Goal: Task Accomplishment & Management: Manage account settings

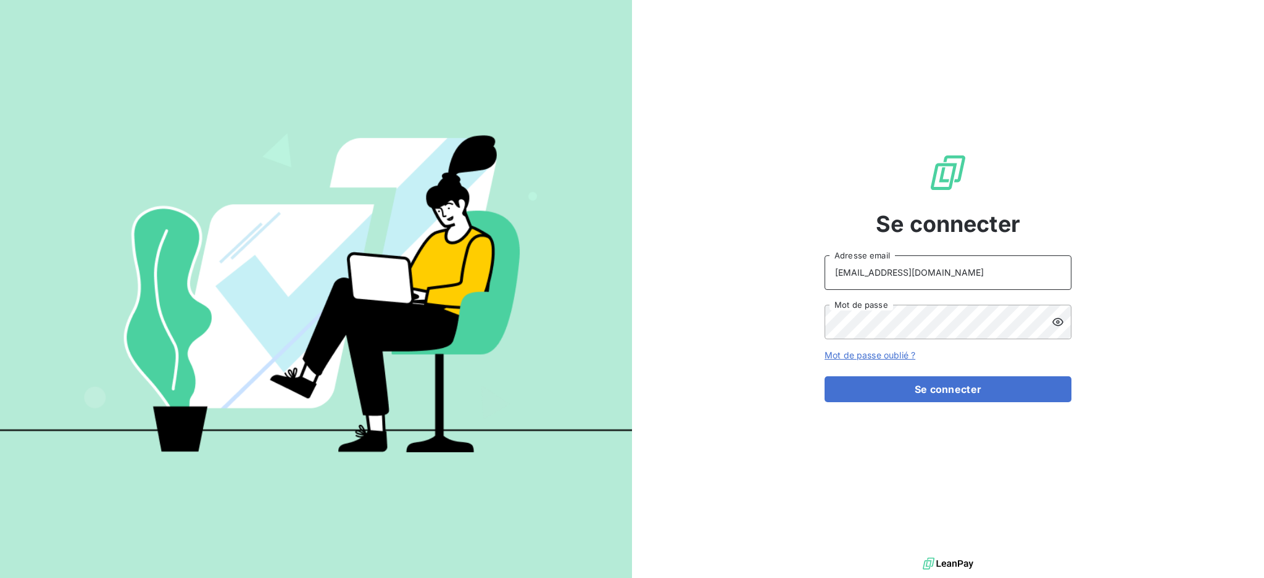
click at [922, 278] on input "[EMAIL_ADDRESS][DOMAIN_NAME]" at bounding box center [947, 272] width 247 height 35
type input "[EMAIL_ADDRESS][DOMAIN_NAME]"
click at [879, 388] on button "Se connecter" at bounding box center [947, 389] width 247 height 26
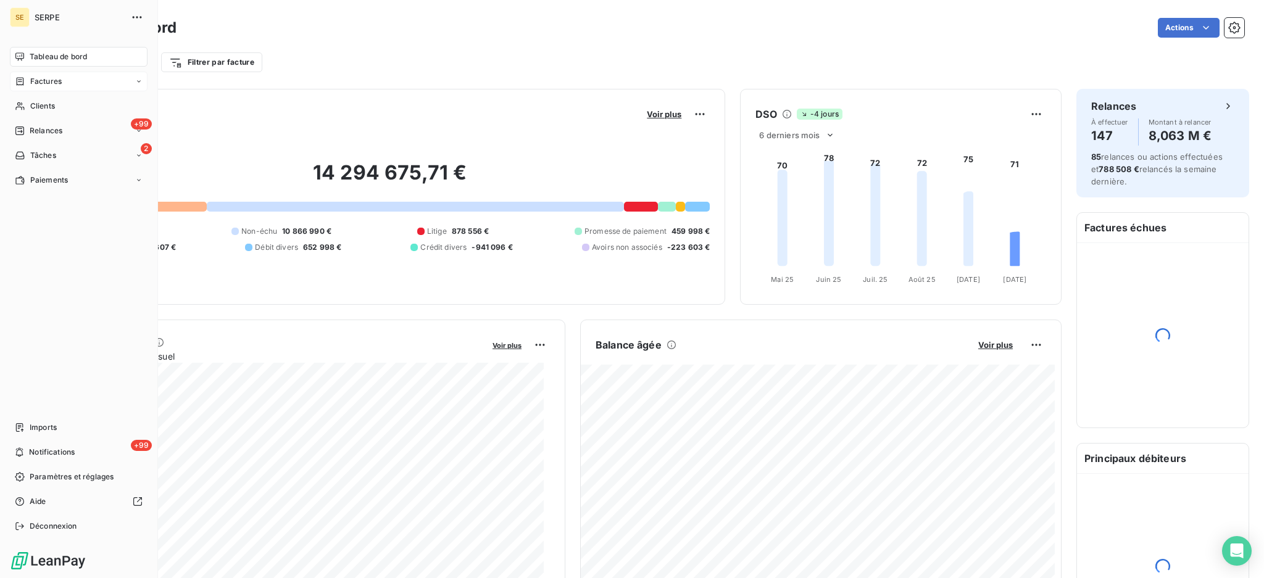
click at [48, 82] on span "Factures" at bounding box center [45, 81] width 31 height 11
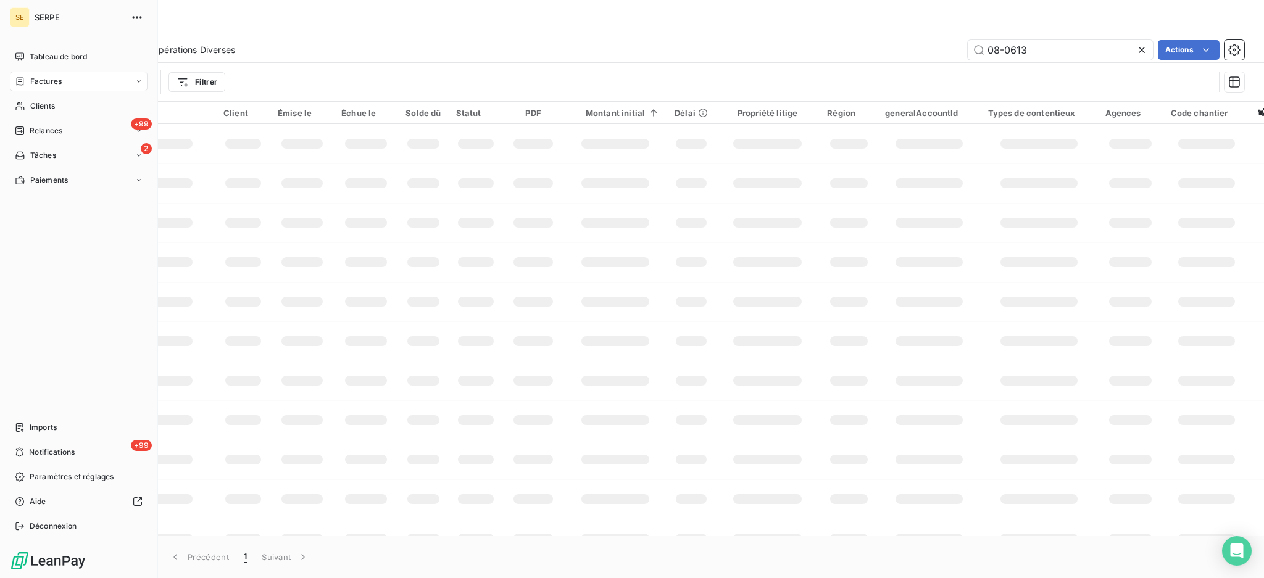
click at [45, 79] on span "Factures" at bounding box center [45, 81] width 31 height 11
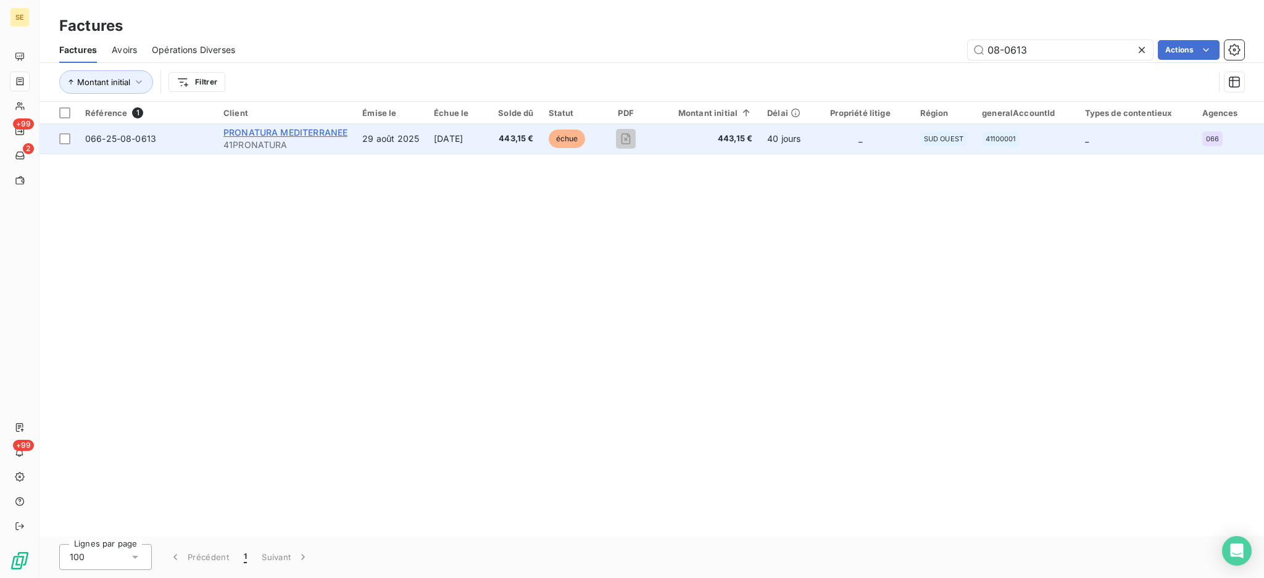
click at [252, 131] on span "PRONATURA MEDITERRANEE" at bounding box center [285, 132] width 124 height 10
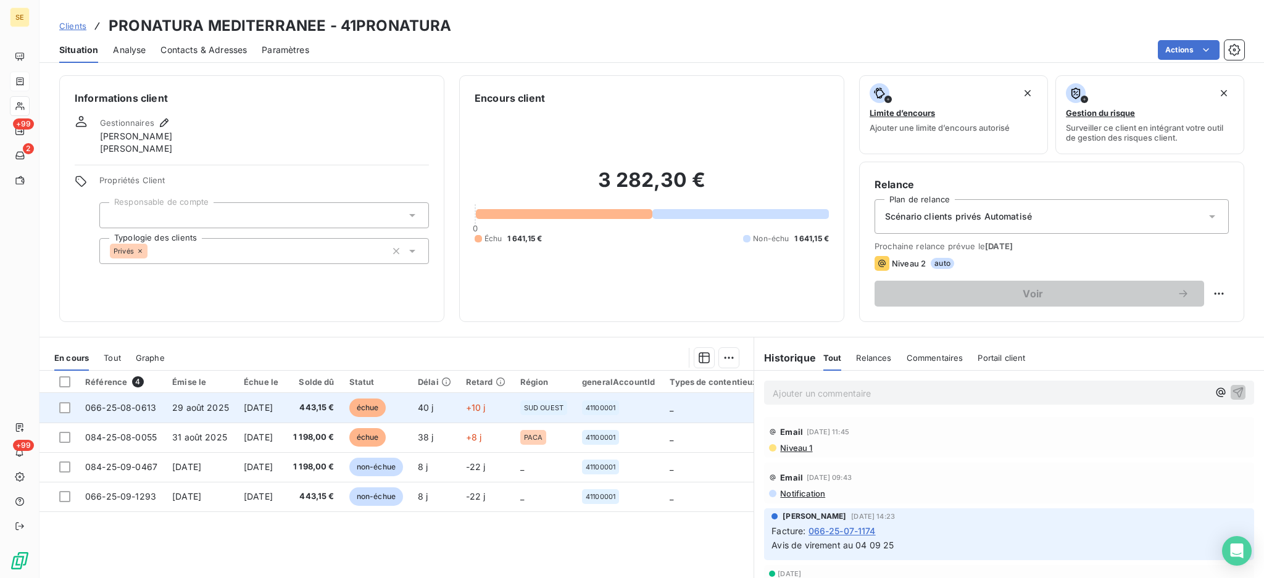
click at [56, 410] on td at bounding box center [58, 408] width 38 height 30
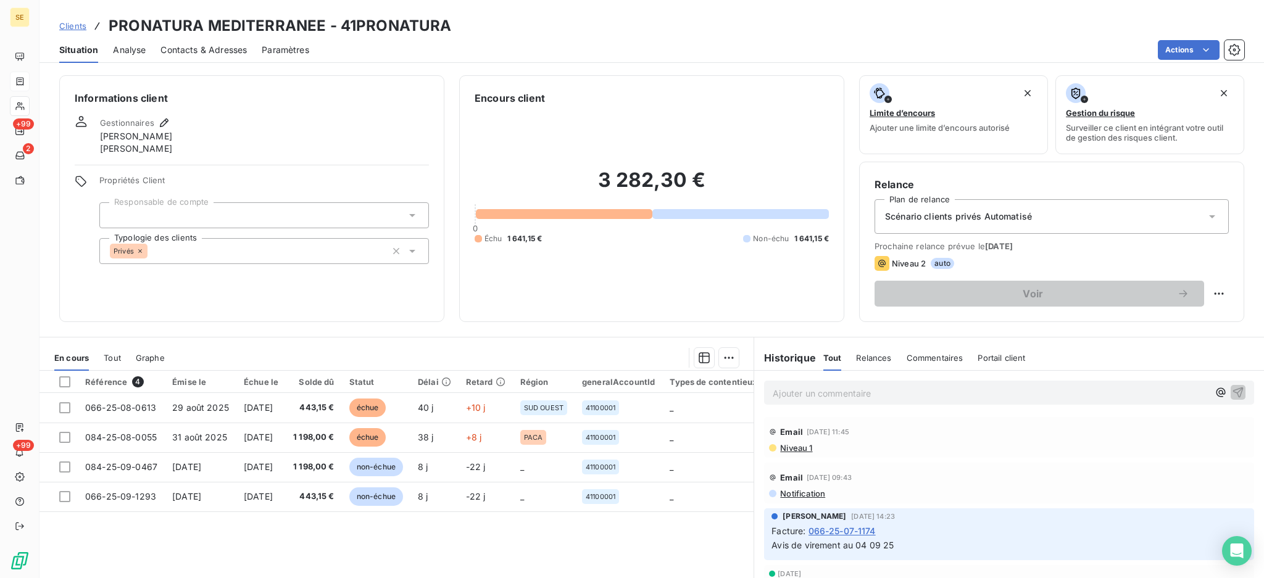
scroll to position [67, 0]
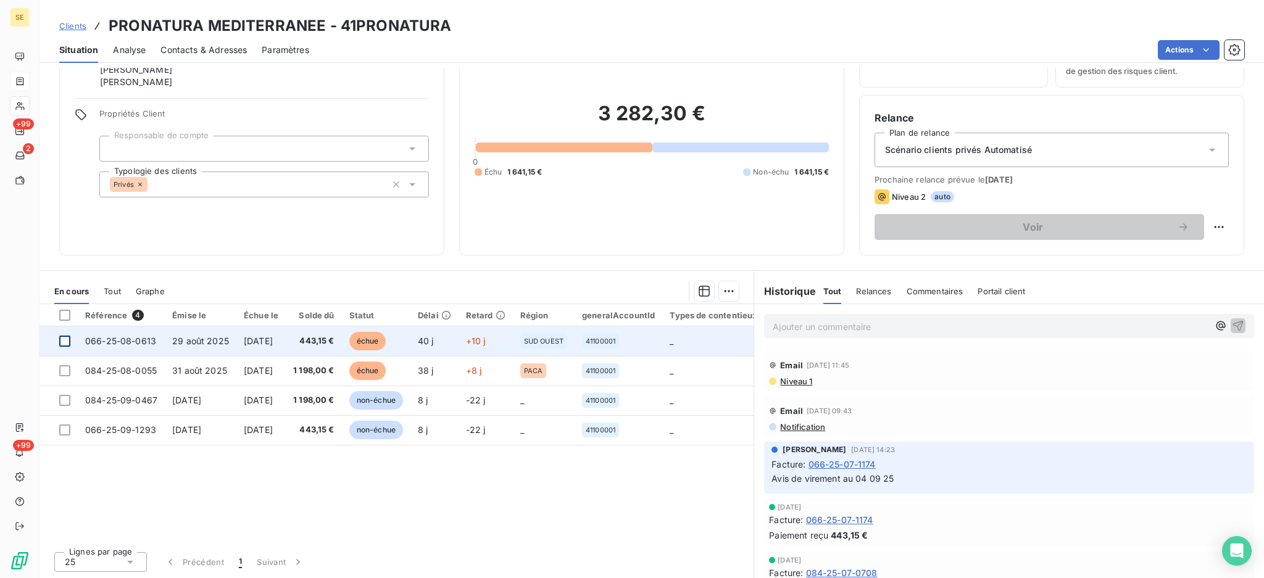
click at [65, 343] on div at bounding box center [64, 341] width 11 height 11
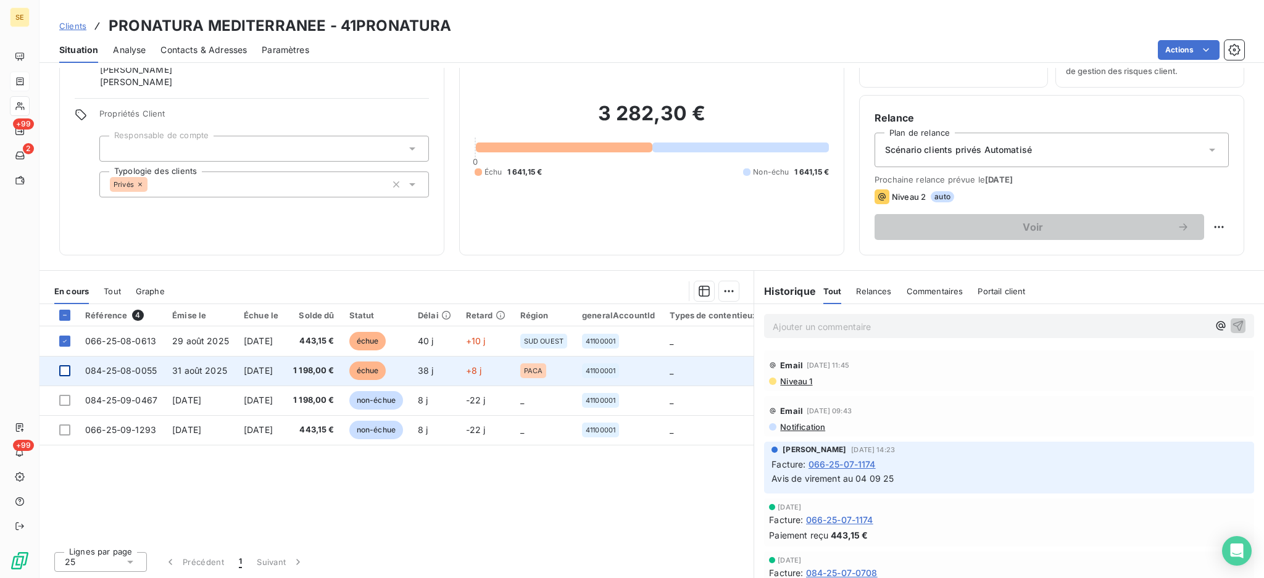
click at [60, 371] on div at bounding box center [64, 370] width 11 height 11
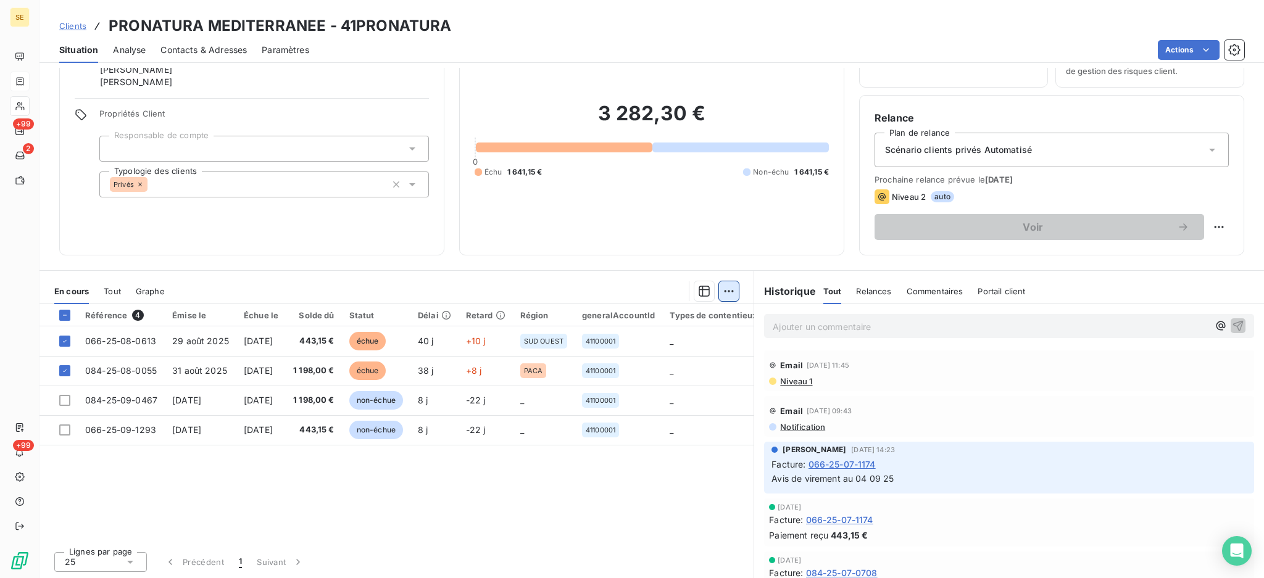
click at [723, 289] on html "SE +99 2 +99 Clients PRONATURA MEDITERRANEE - 41PRONATURA Situation Analyse Con…" at bounding box center [632, 289] width 1264 height 578
click at [687, 340] on div "Ajouter une promesse de paiement (2 factures)" at bounding box center [613, 340] width 224 height 20
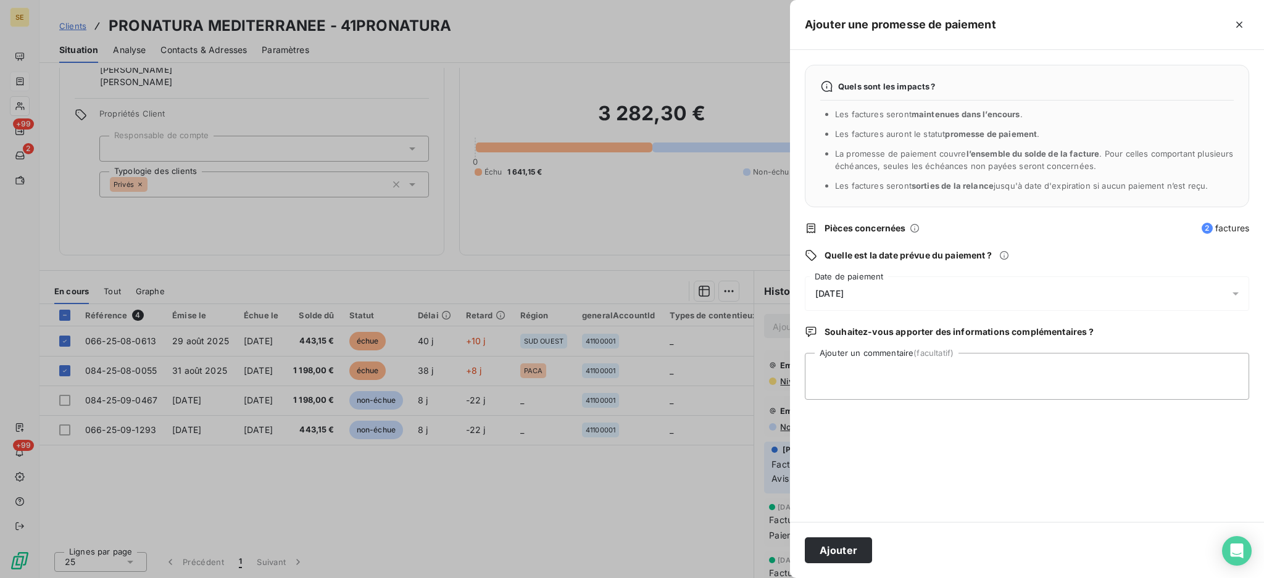
click at [1235, 290] on icon at bounding box center [1235, 294] width 12 height 12
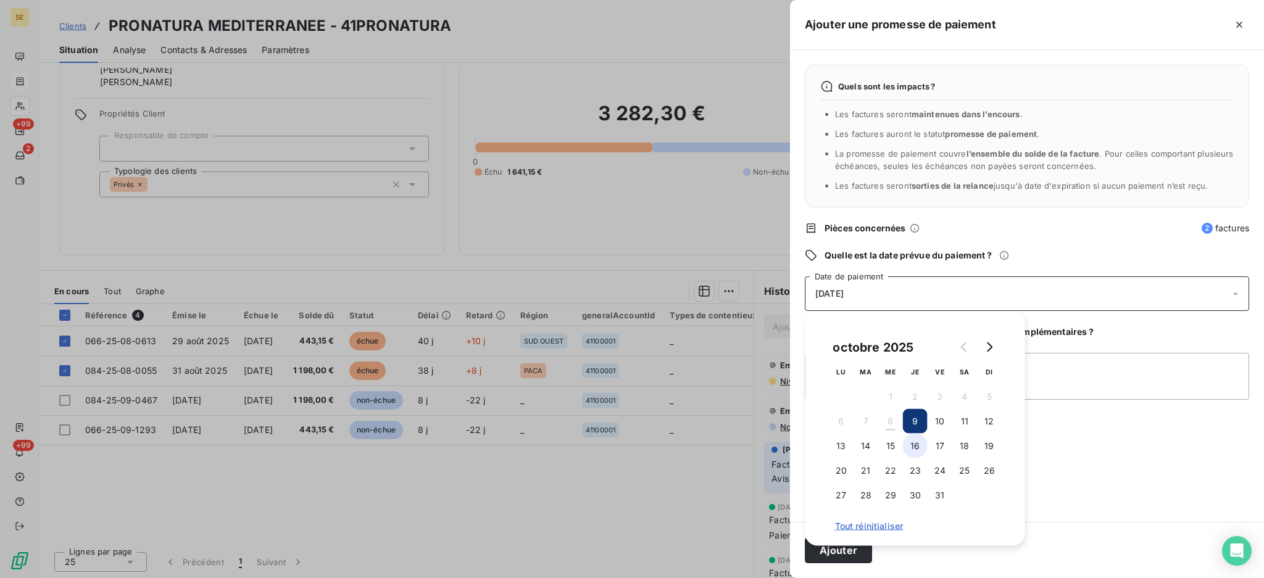
click at [918, 443] on button "16" at bounding box center [915, 446] width 25 height 25
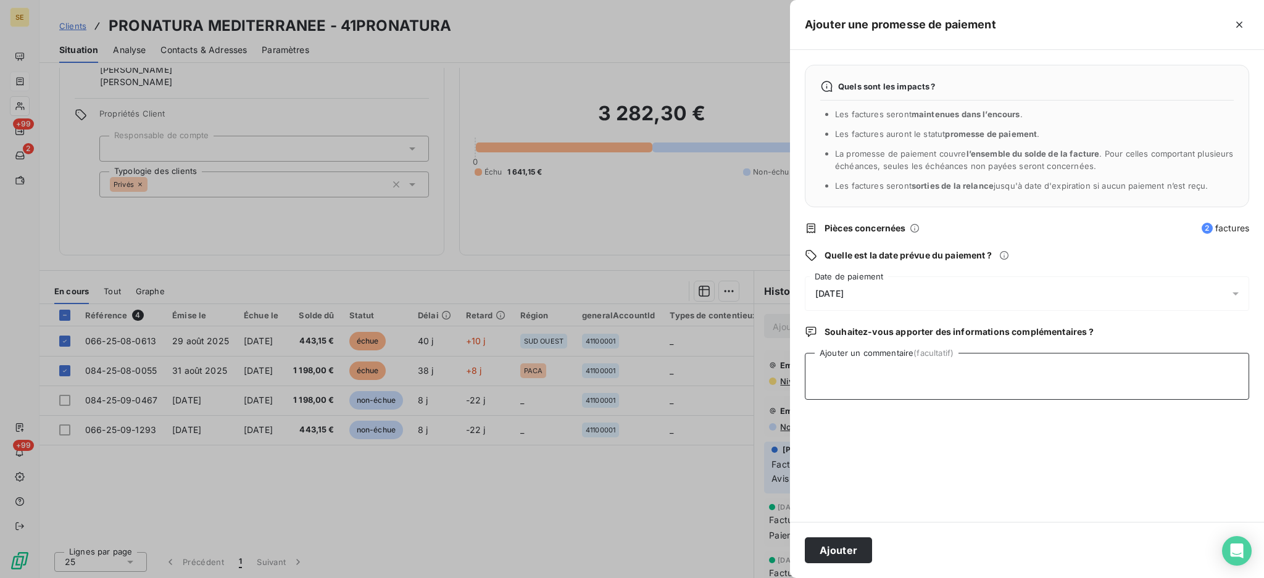
click at [1103, 376] on textarea "Ajouter un commentaire (facultatif)" at bounding box center [1027, 376] width 444 height 47
type textarea "avis de virt reçu - 1641.15 €"
click at [858, 548] on button "Ajouter" at bounding box center [838, 550] width 67 height 26
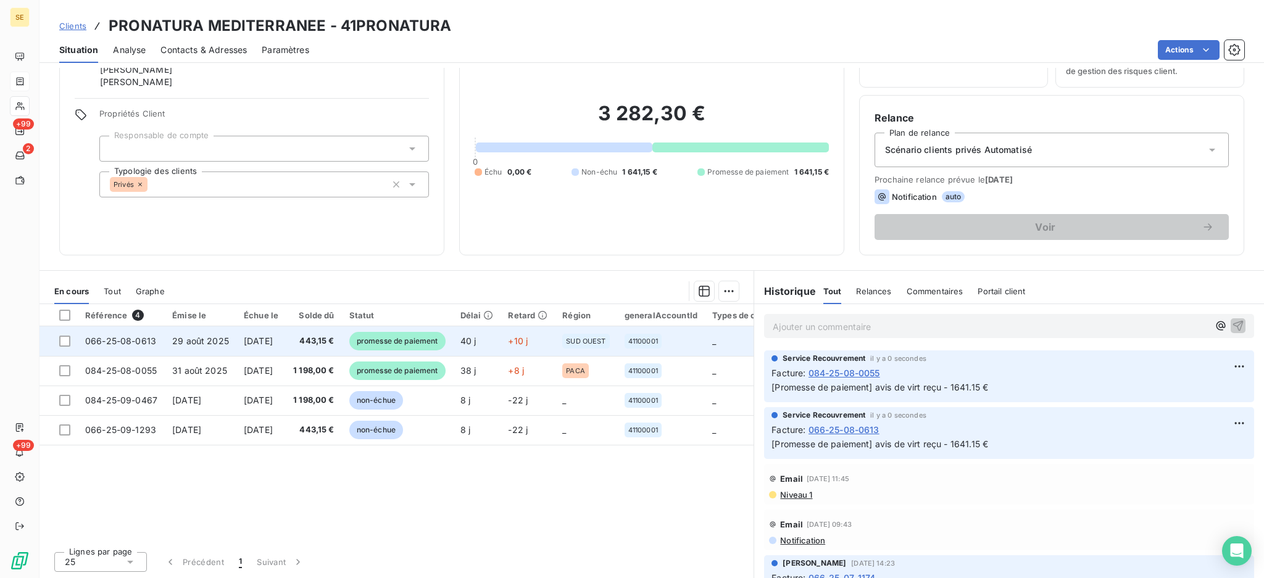
click at [133, 332] on td "066-25-08-0613" at bounding box center [121, 341] width 87 height 30
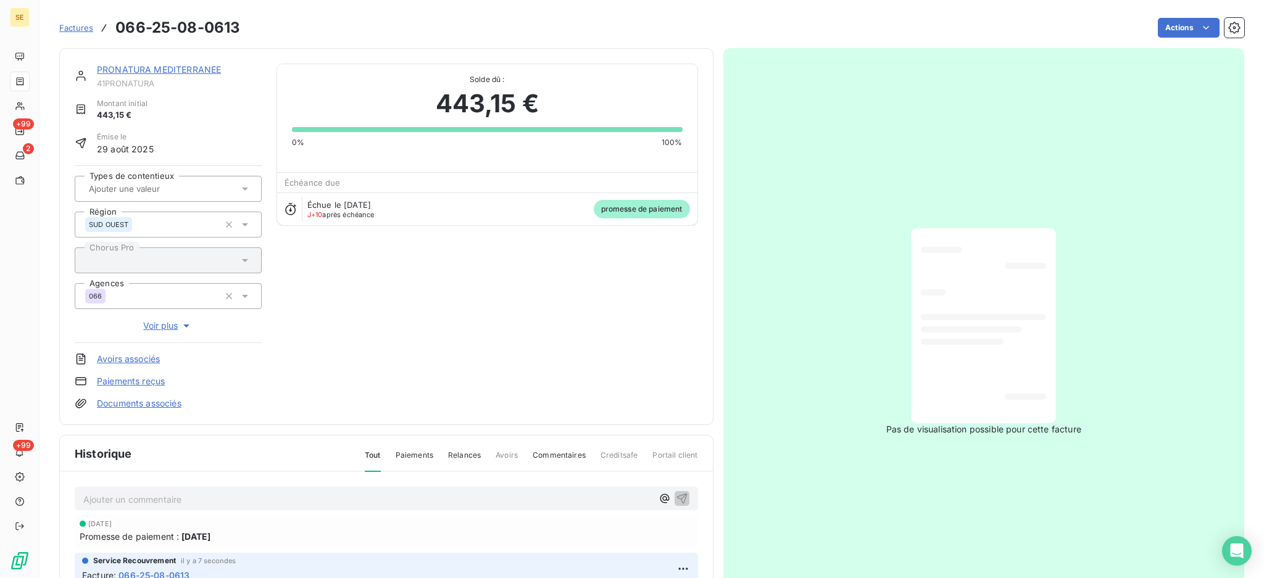
click at [146, 400] on link "Documents associés" at bounding box center [139, 403] width 85 height 12
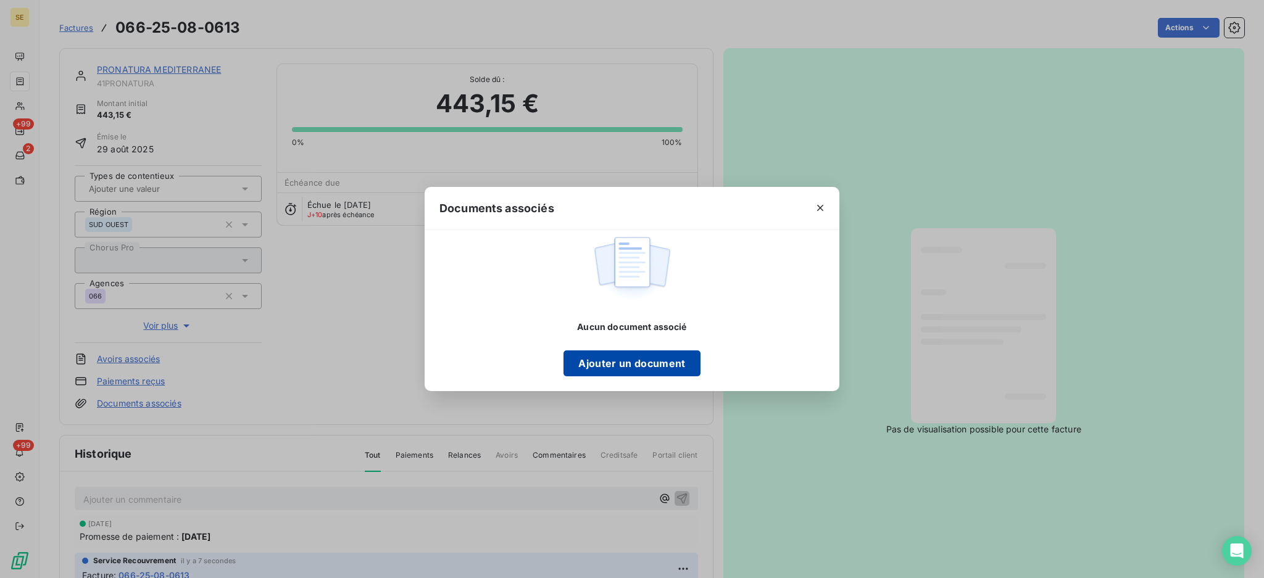
click at [673, 361] on button "Ajouter un document" at bounding box center [631, 364] width 136 height 26
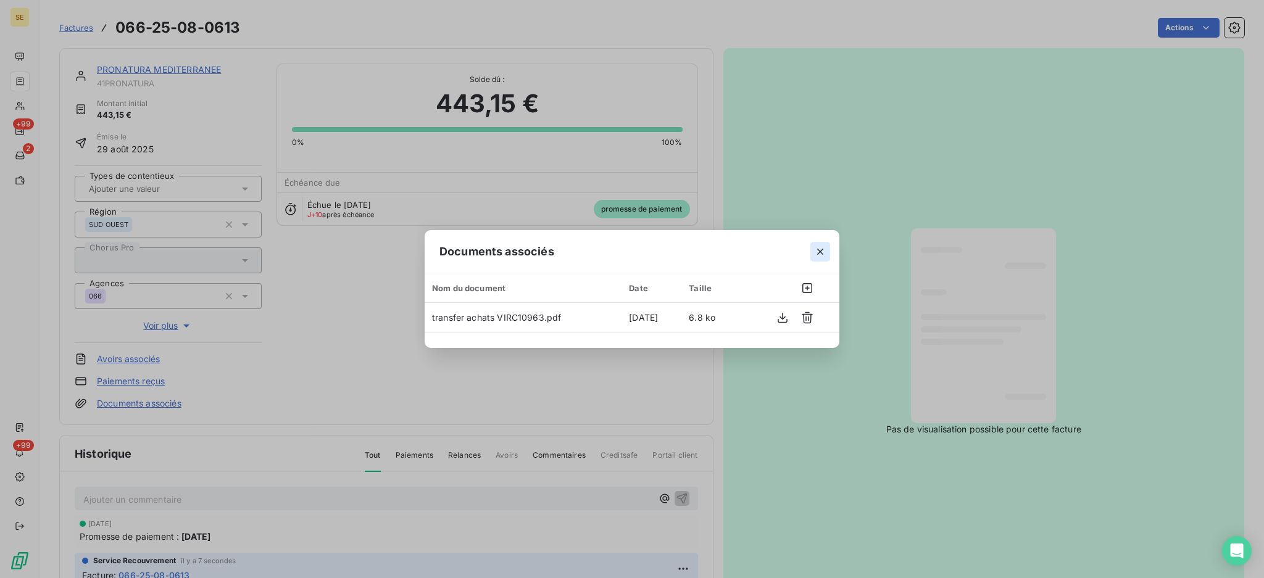
click at [822, 247] on icon "button" at bounding box center [820, 252] width 12 height 12
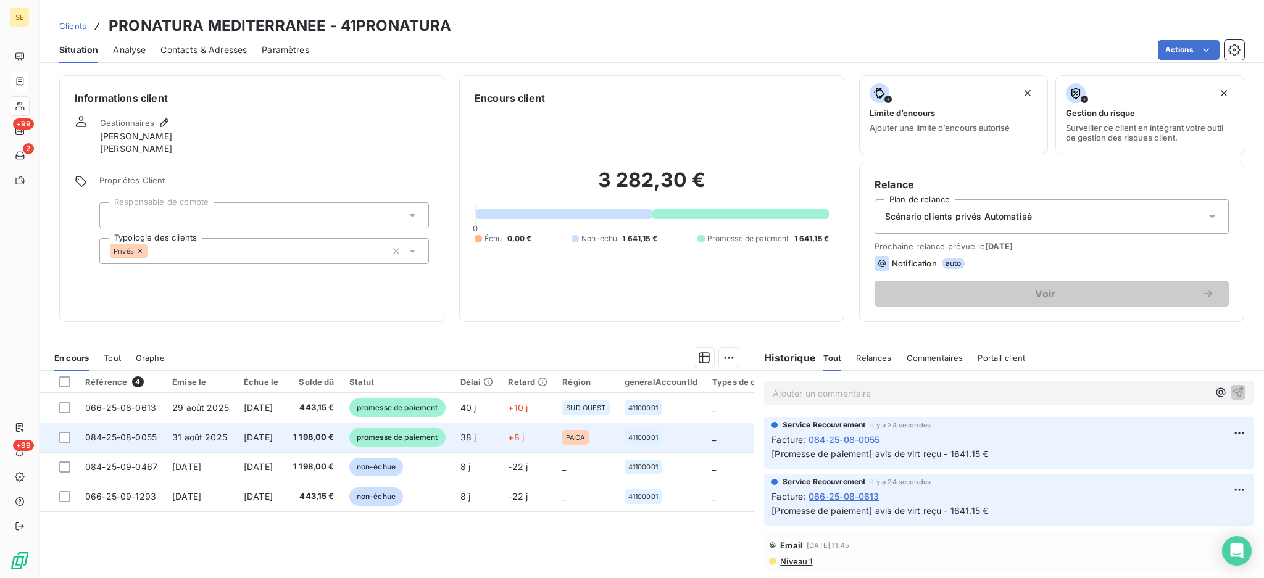
click at [315, 433] on td "1 198,00 €" at bounding box center [314, 438] width 56 height 30
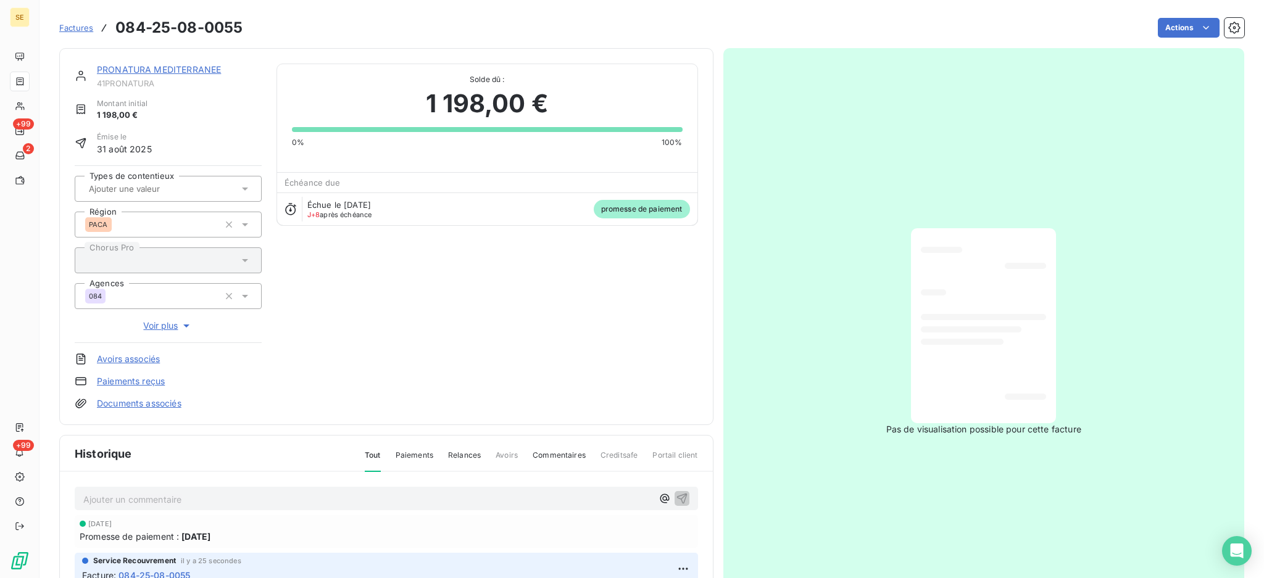
click at [164, 402] on link "Documents associés" at bounding box center [139, 403] width 85 height 12
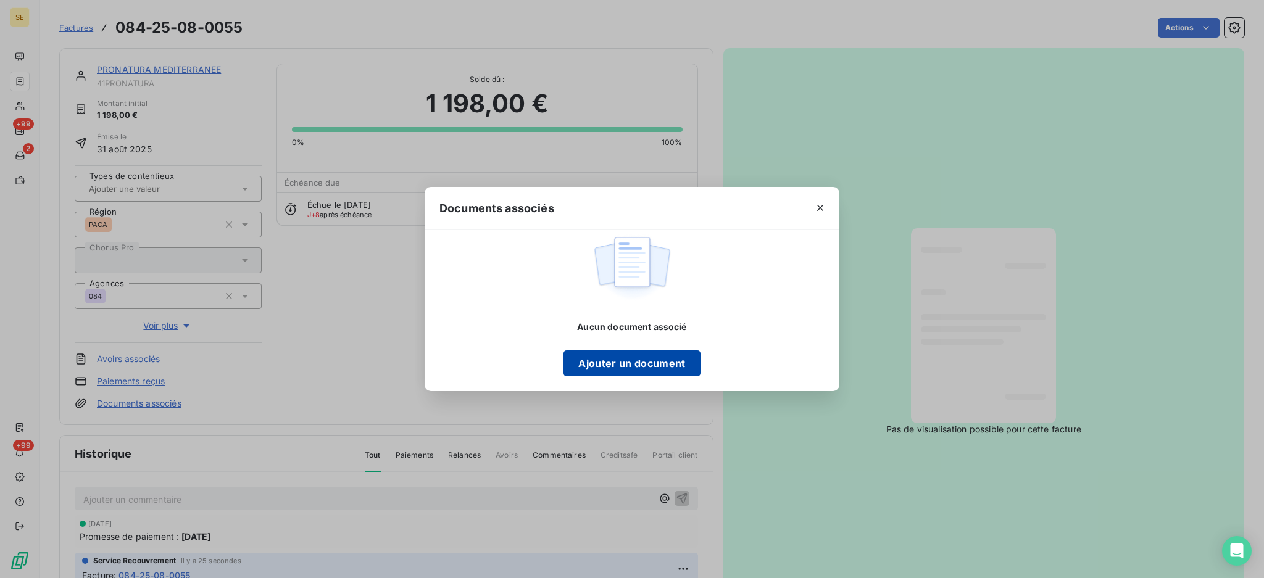
click at [611, 363] on button "Ajouter un document" at bounding box center [631, 364] width 136 height 26
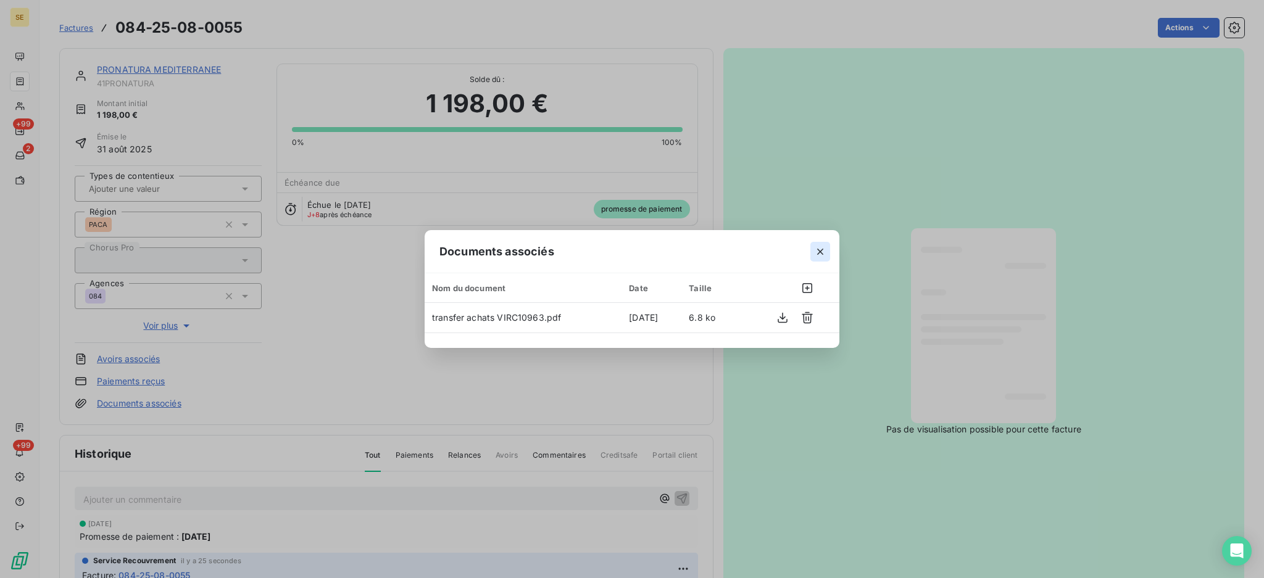
click at [824, 250] on icon "button" at bounding box center [820, 252] width 12 height 12
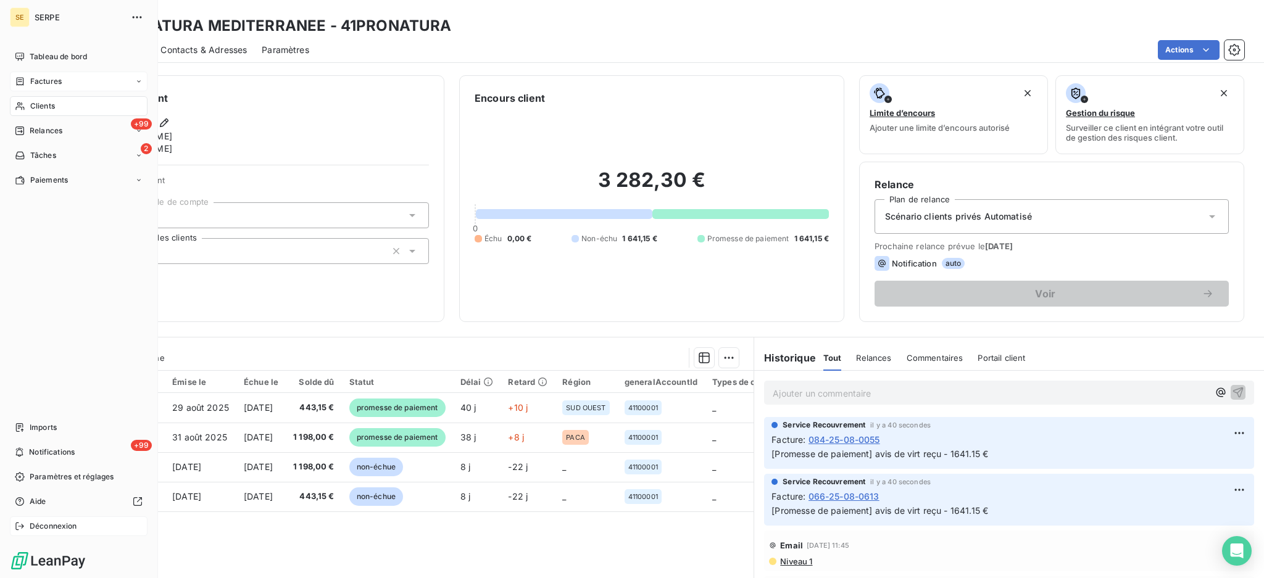
click at [74, 531] on span "Déconnexion" at bounding box center [54, 526] width 48 height 11
